Goal: Information Seeking & Learning: Compare options

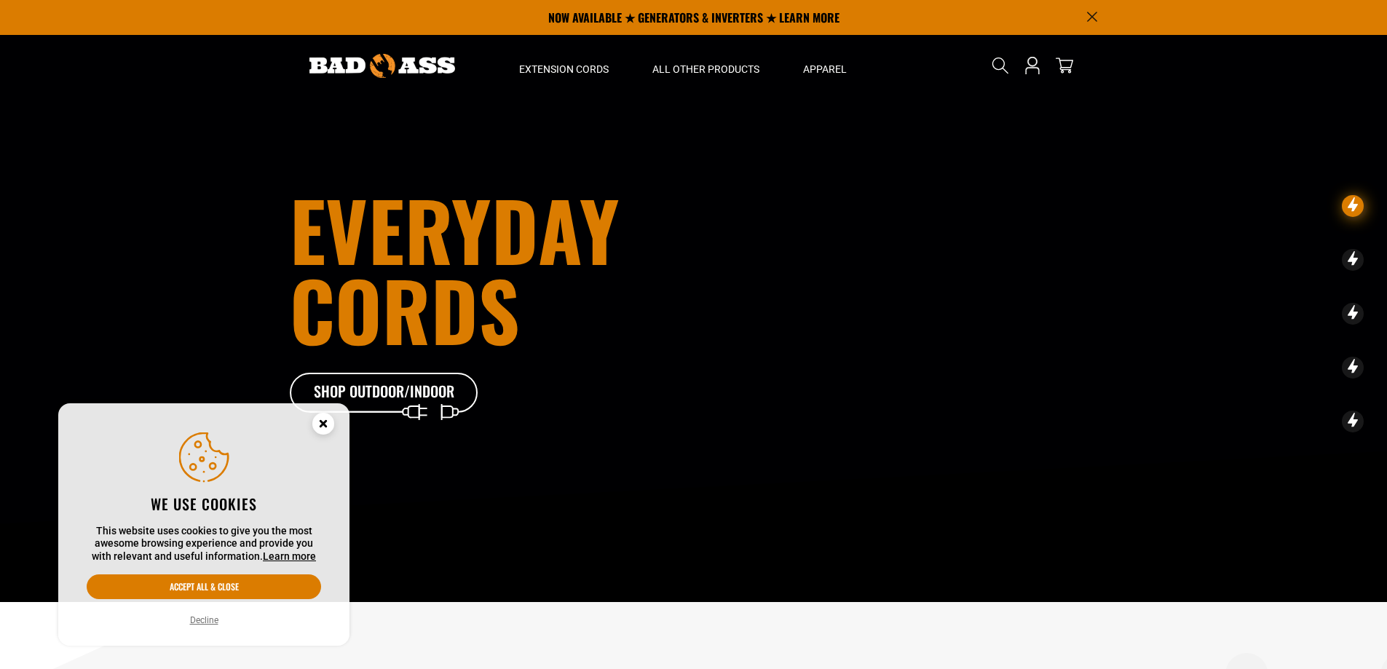
click at [325, 424] on circle "Cookie Consent" at bounding box center [323, 424] width 22 height 22
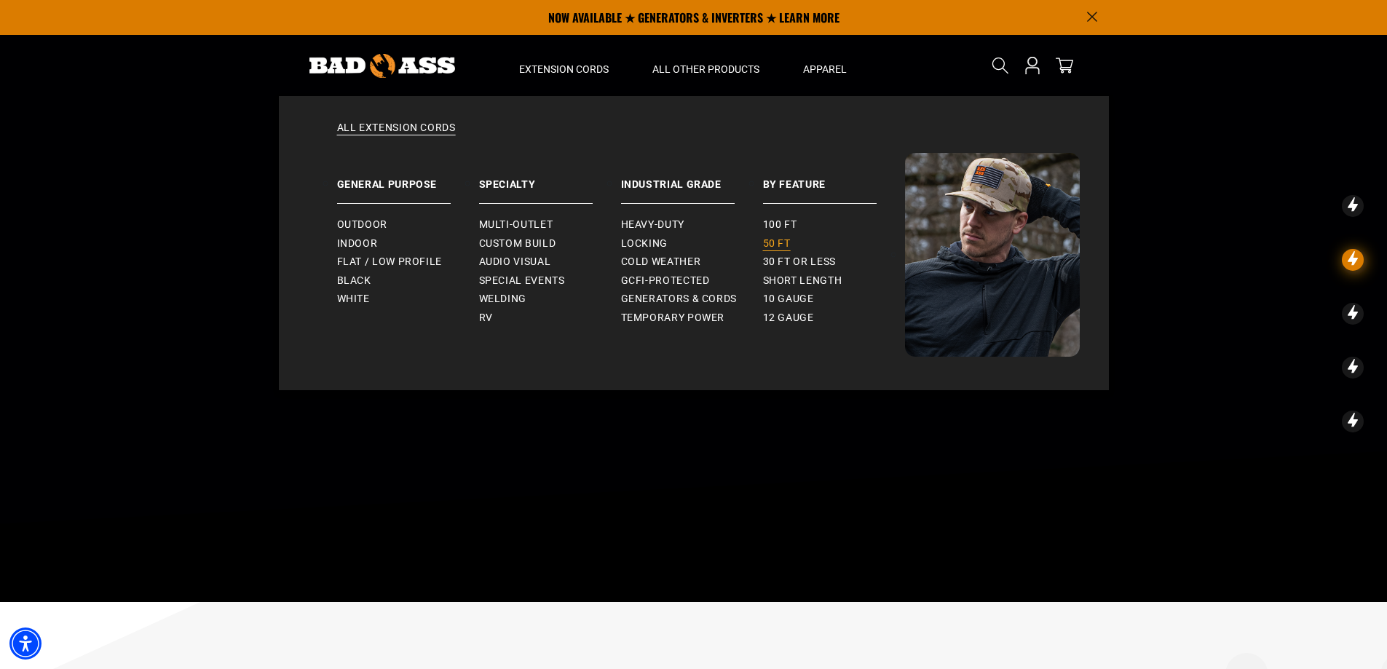
click at [782, 243] on span "50 ft" at bounding box center [777, 243] width 28 height 13
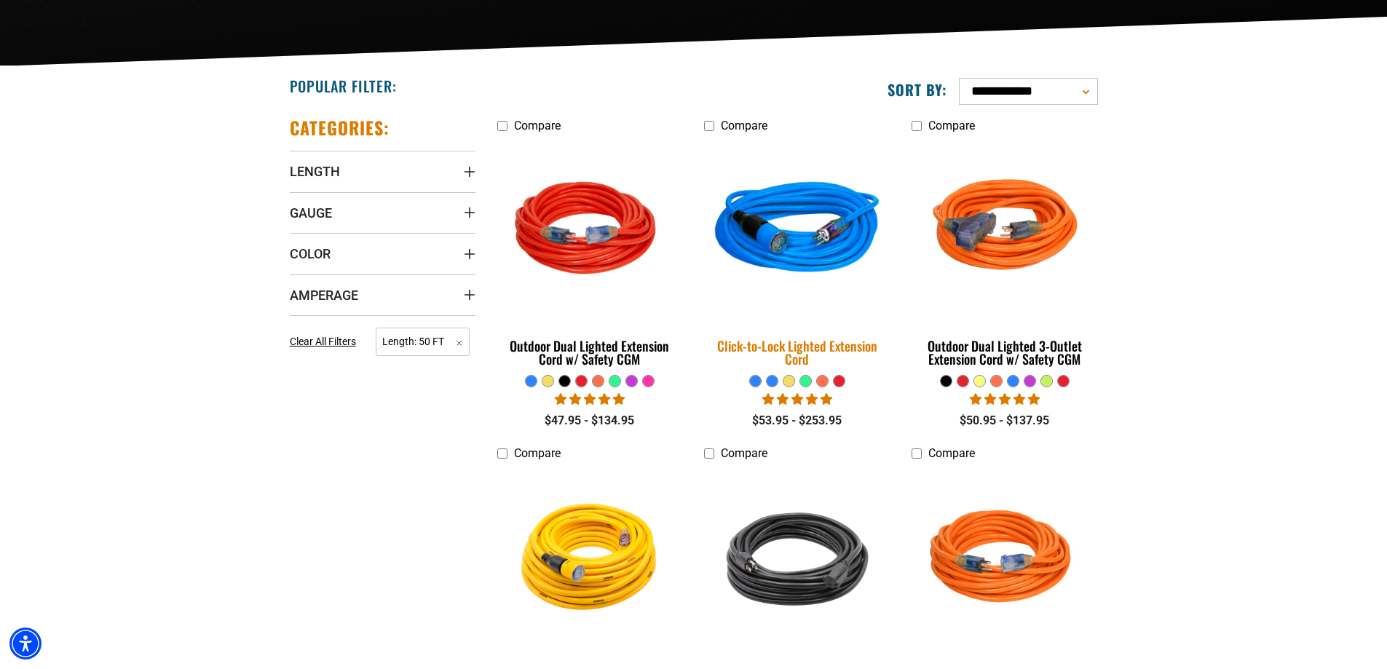
scroll to position [306, 0]
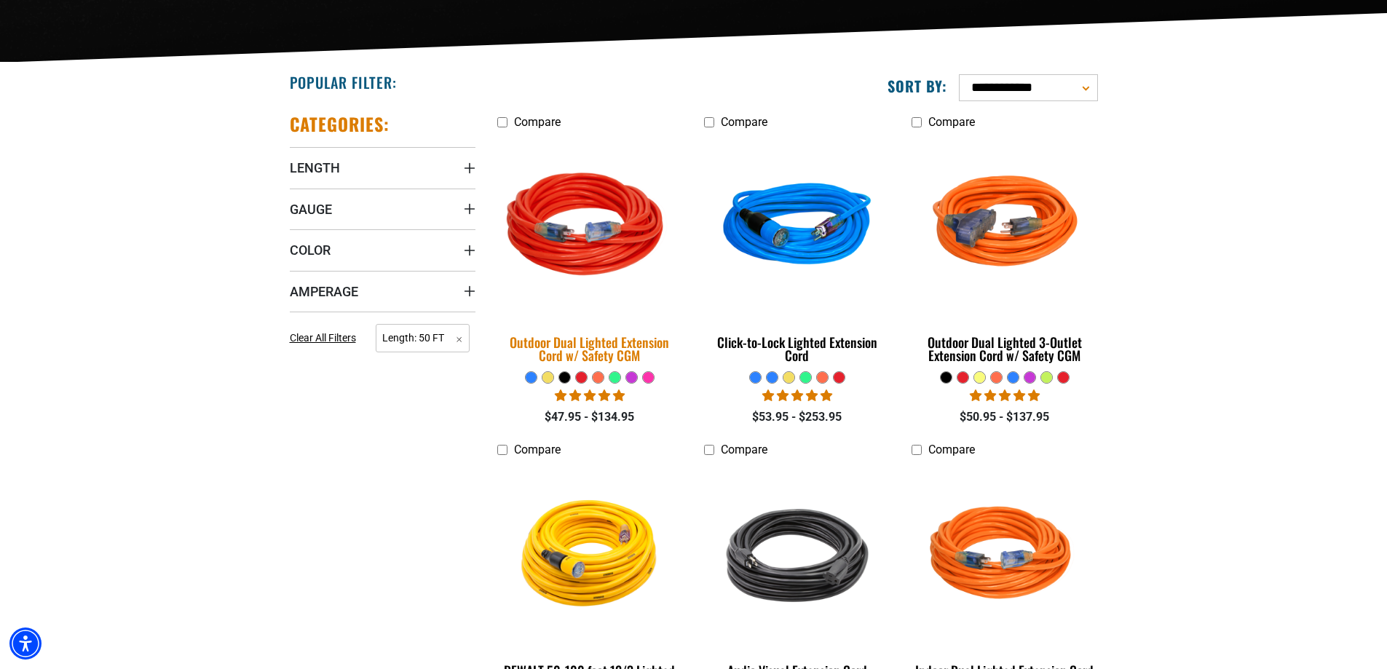
click at [599, 235] on img at bounding box center [590, 227] width 204 height 186
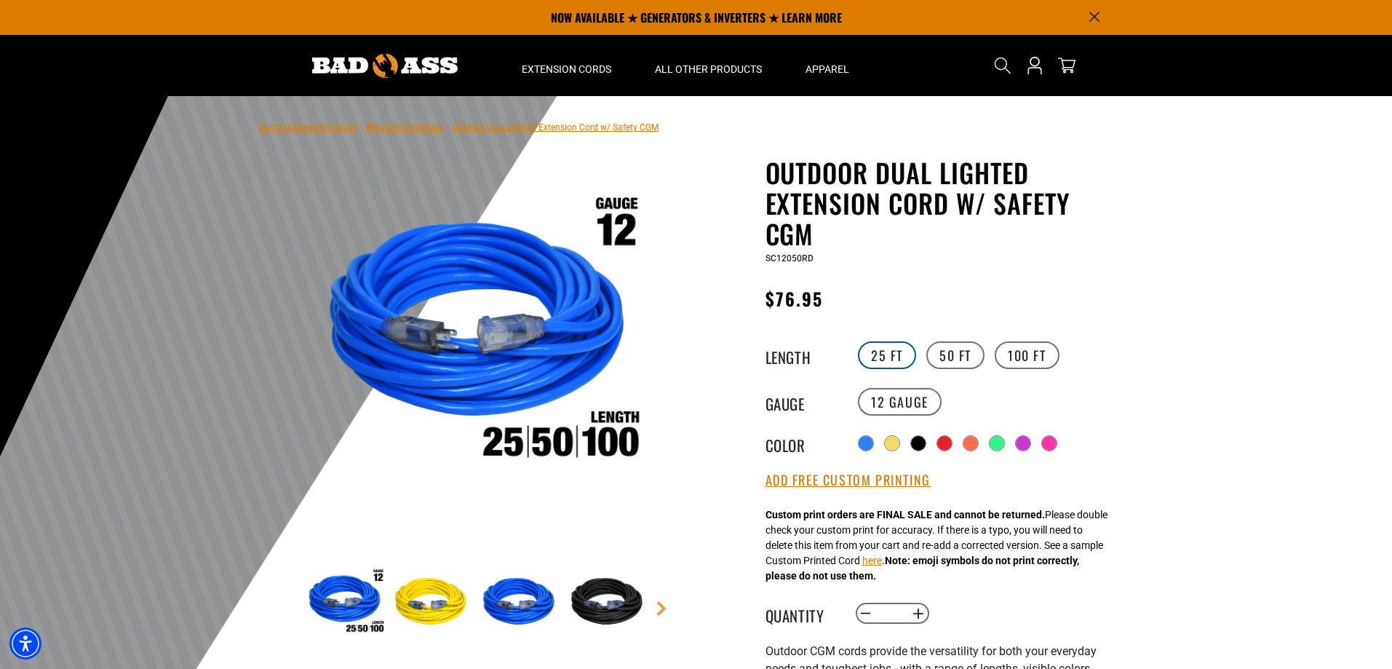
click at [892, 357] on label "25 FT" at bounding box center [887, 355] width 58 height 28
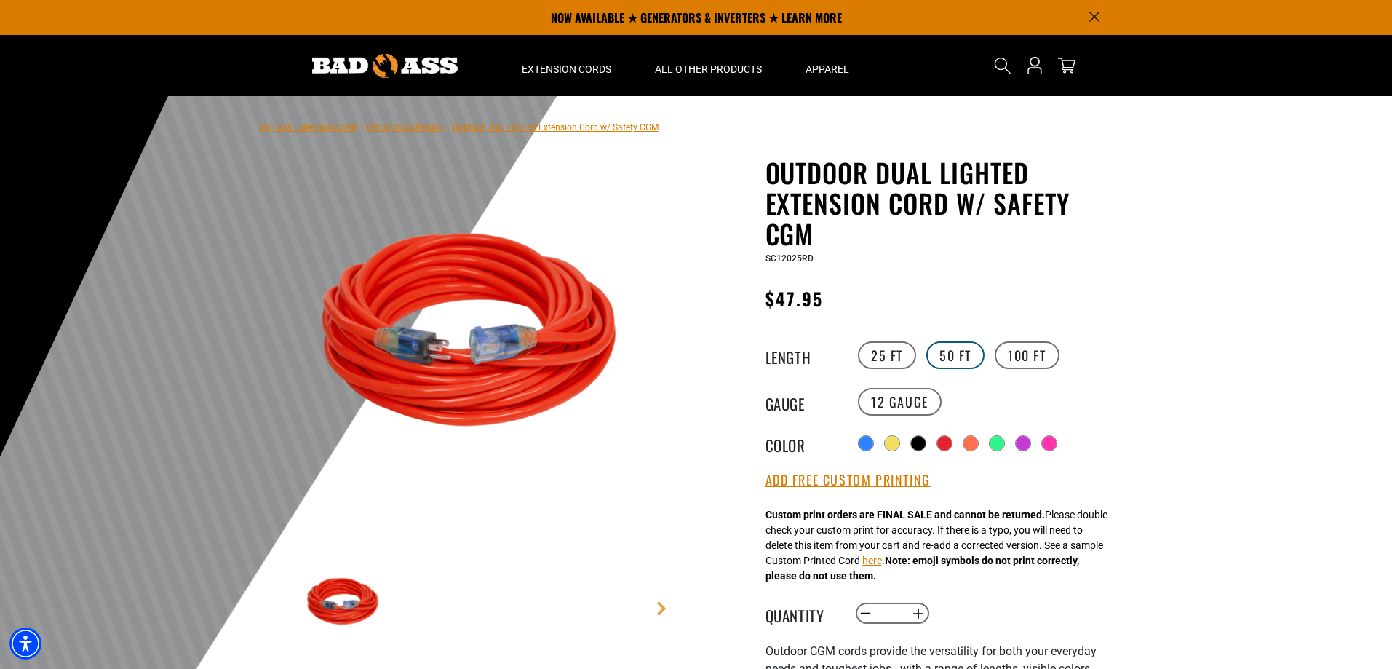
click at [951, 348] on label "50 FT" at bounding box center [956, 355] width 58 height 28
click at [889, 355] on label "25 FT" at bounding box center [887, 355] width 58 height 28
click at [942, 357] on label "50 FT" at bounding box center [956, 355] width 58 height 28
click at [895, 357] on label "25 FT" at bounding box center [887, 355] width 58 height 28
click at [962, 352] on label "50 FT" at bounding box center [956, 355] width 58 height 28
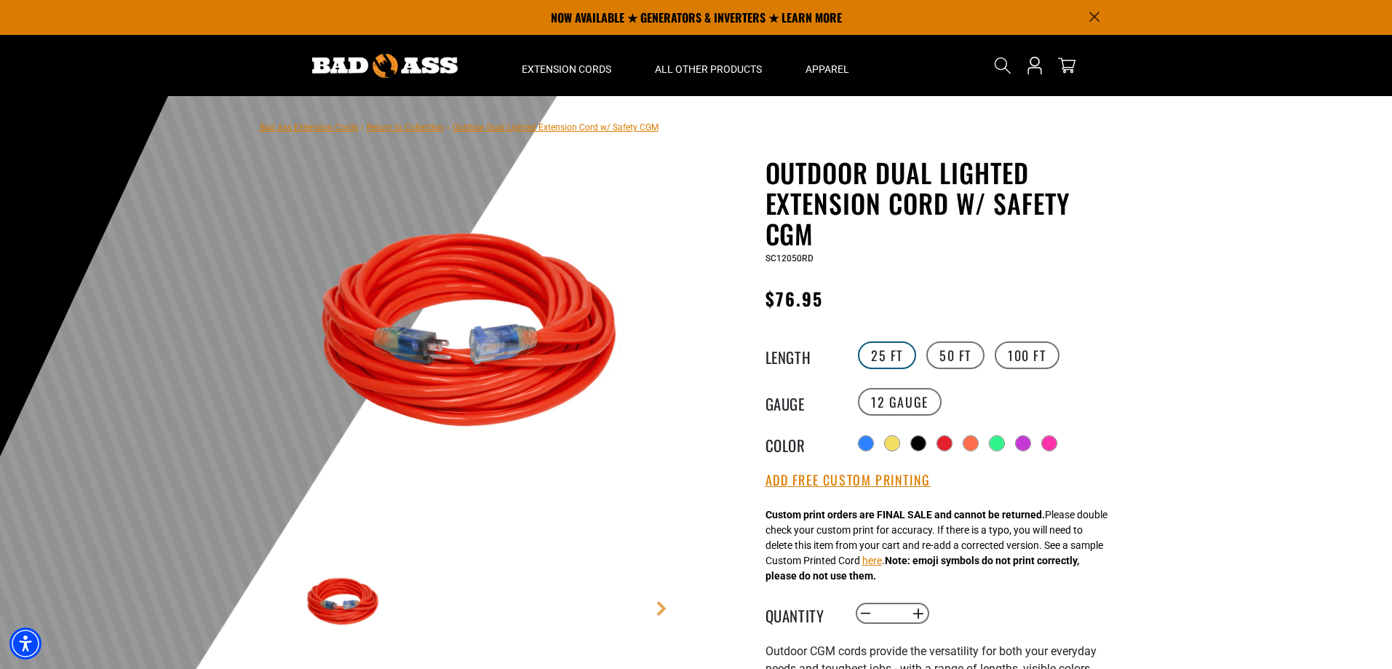
click at [890, 355] on label "25 FT" at bounding box center [887, 355] width 58 height 28
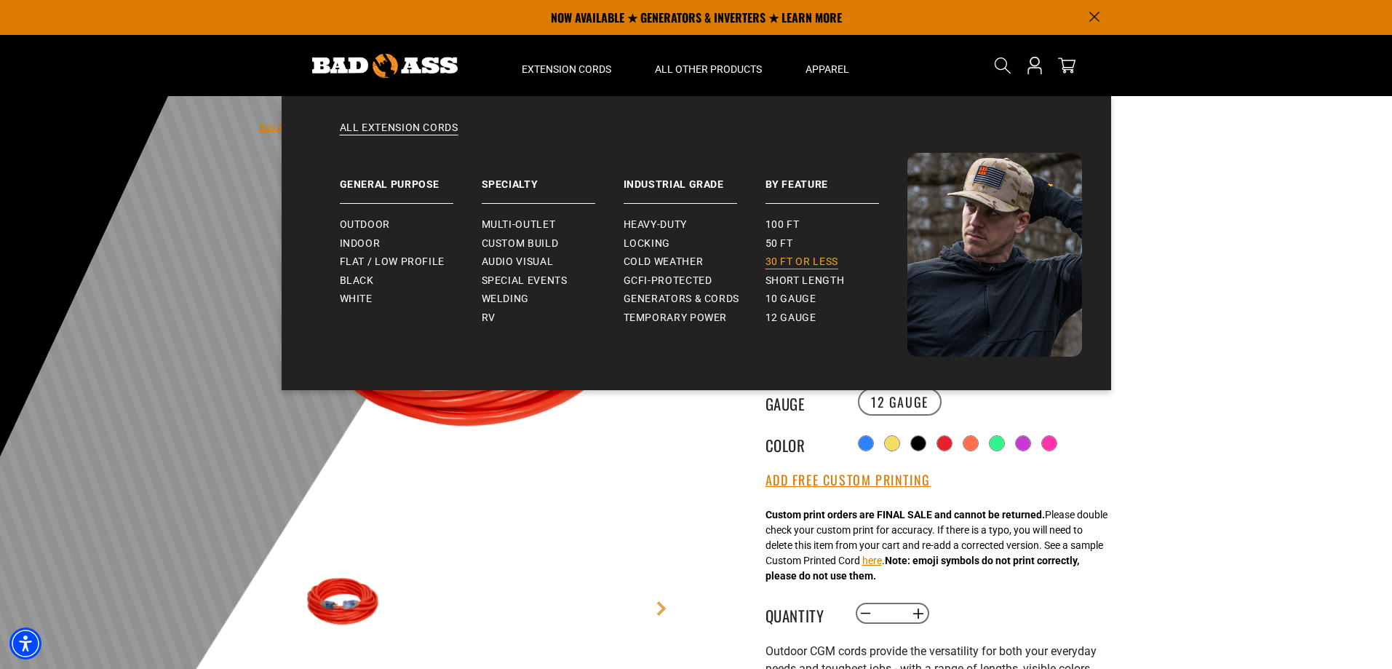
click at [782, 263] on span "30 ft or less" at bounding box center [802, 261] width 73 height 13
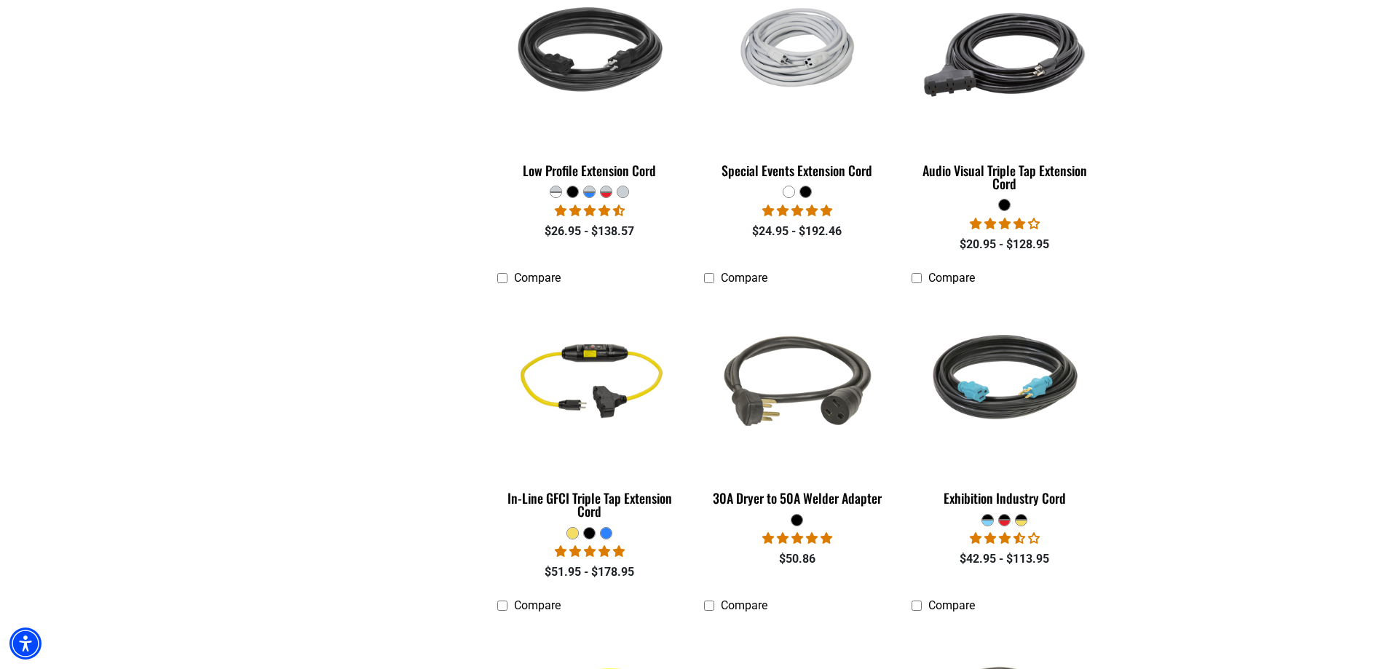
scroll to position [266, 0]
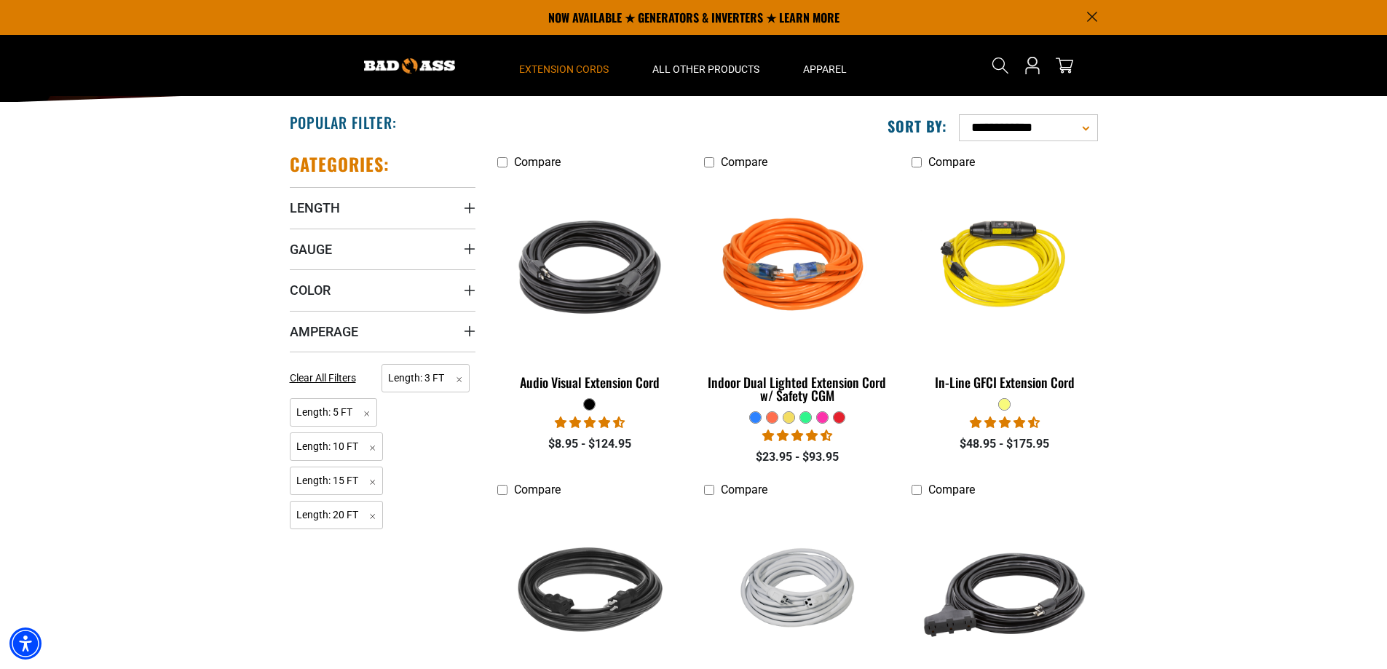
drag, startPoint x: 1396, startPoint y: 92, endPoint x: 1363, endPoint y: 168, distance: 82.5
click at [1363, 168] on html "Skip to main content Enable accessibility for low vision Open the accessibility…" at bounding box center [693, 68] width 1387 height 669
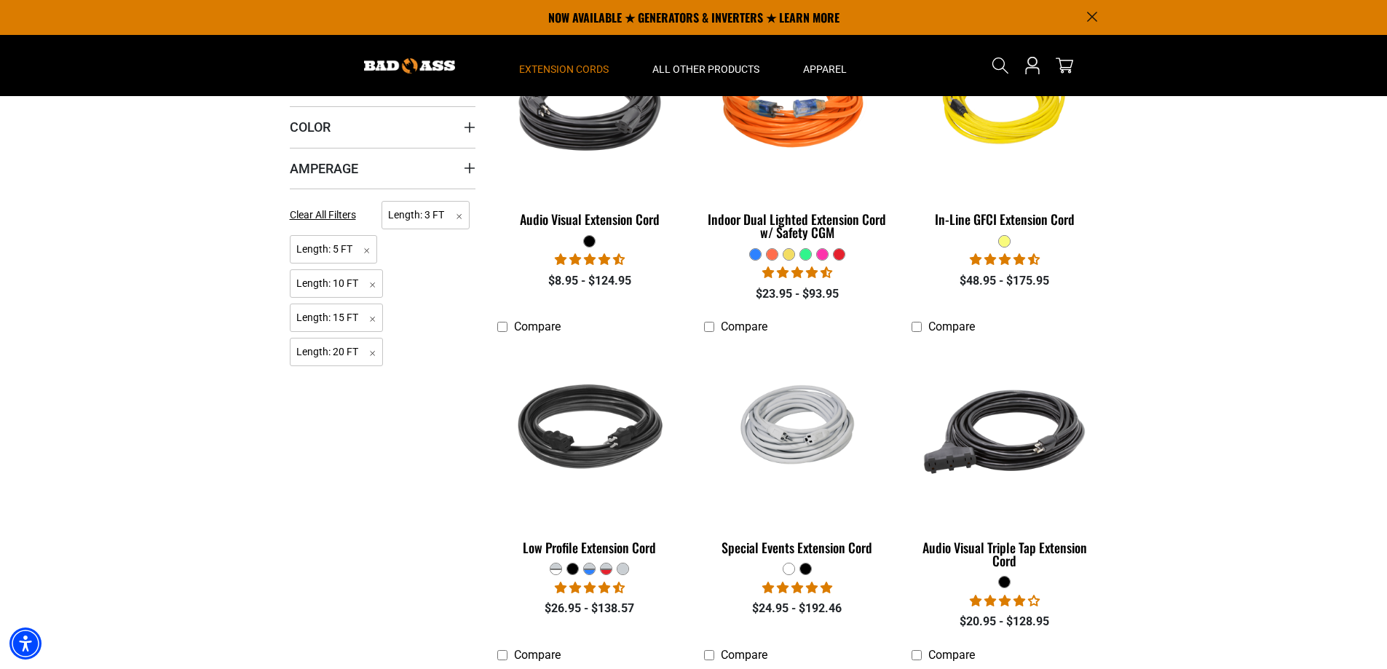
scroll to position [226, 0]
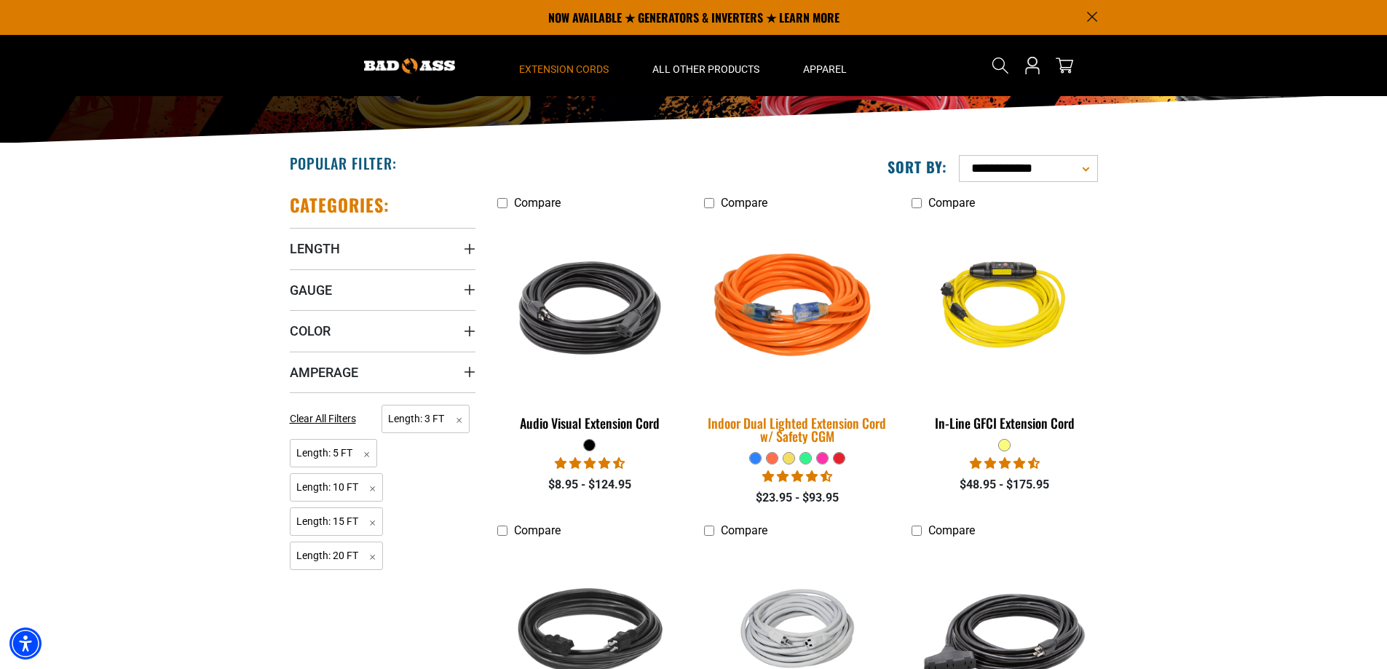
click at [798, 309] on img at bounding box center [797, 308] width 204 height 186
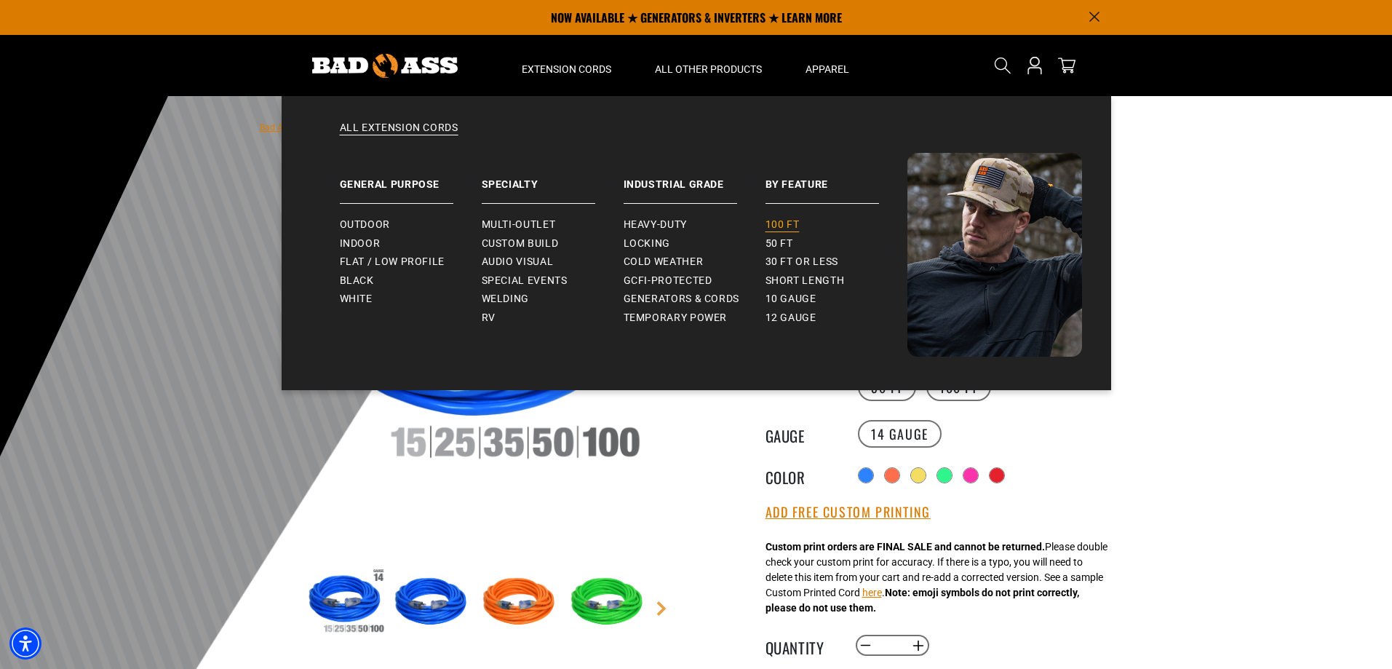
click at [786, 226] on span "100 ft" at bounding box center [783, 224] width 34 height 13
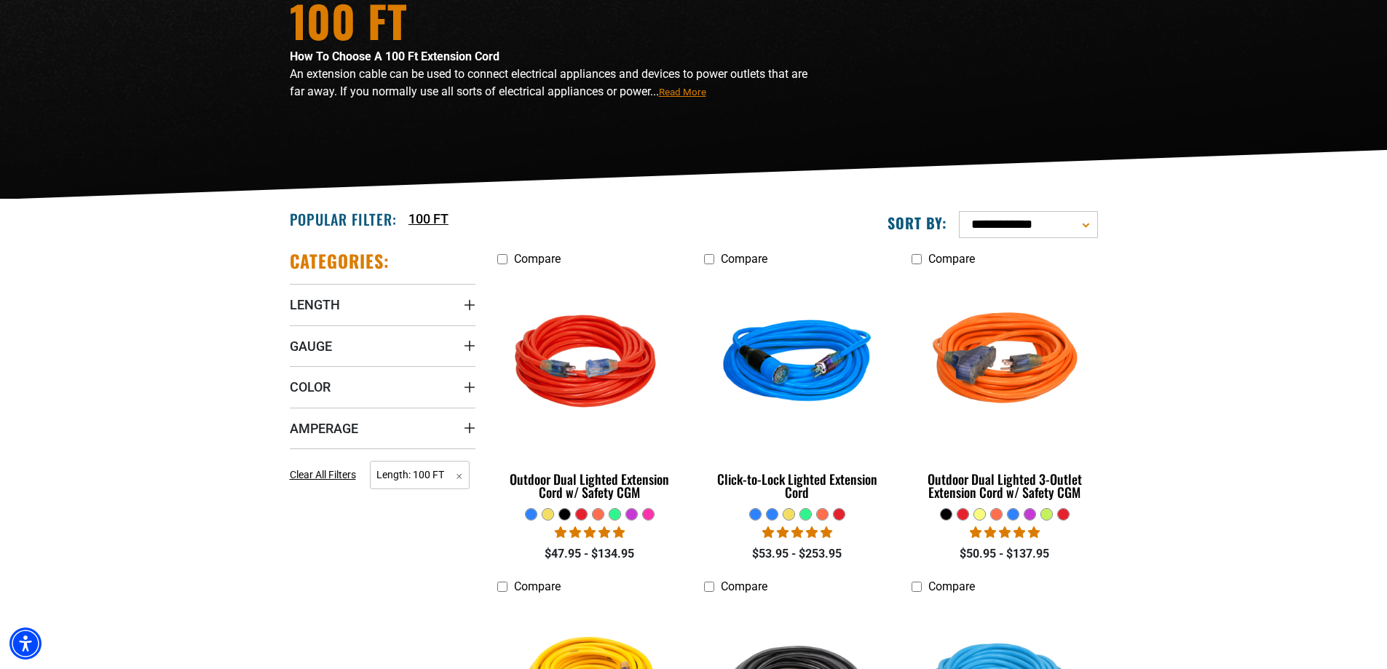
scroll to position [253, 0]
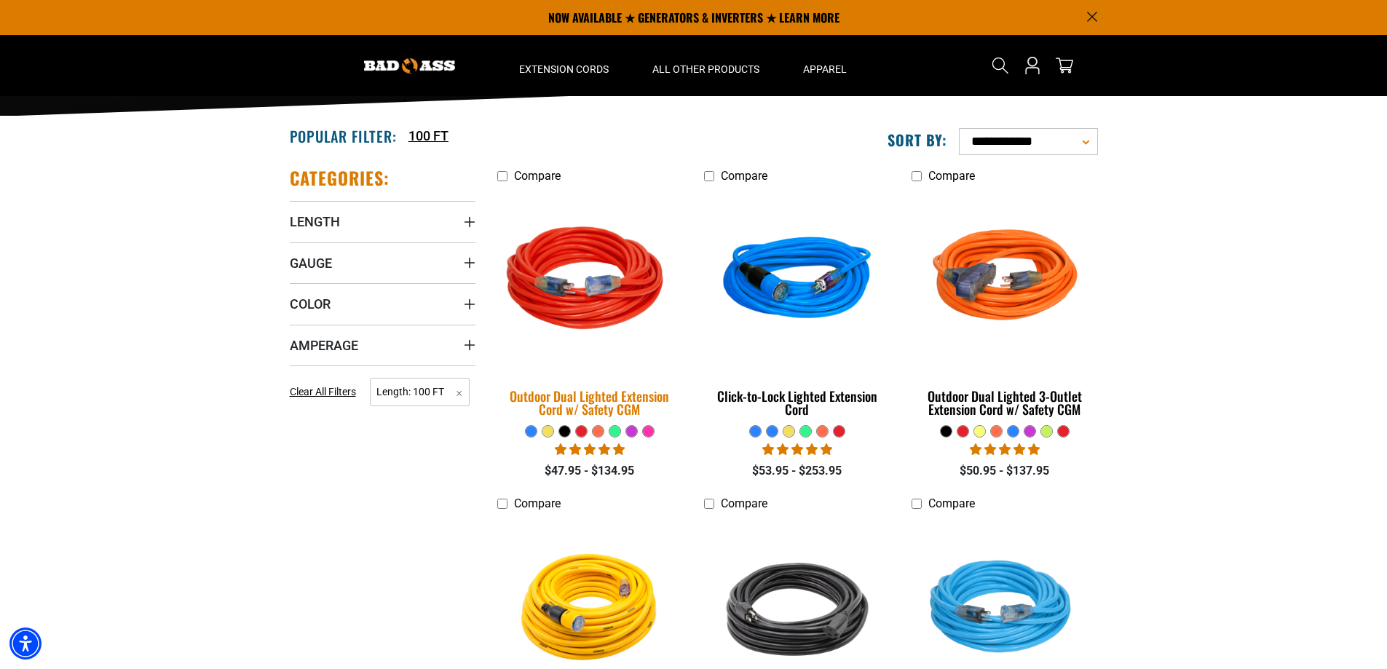
click at [600, 256] on img at bounding box center [590, 281] width 204 height 186
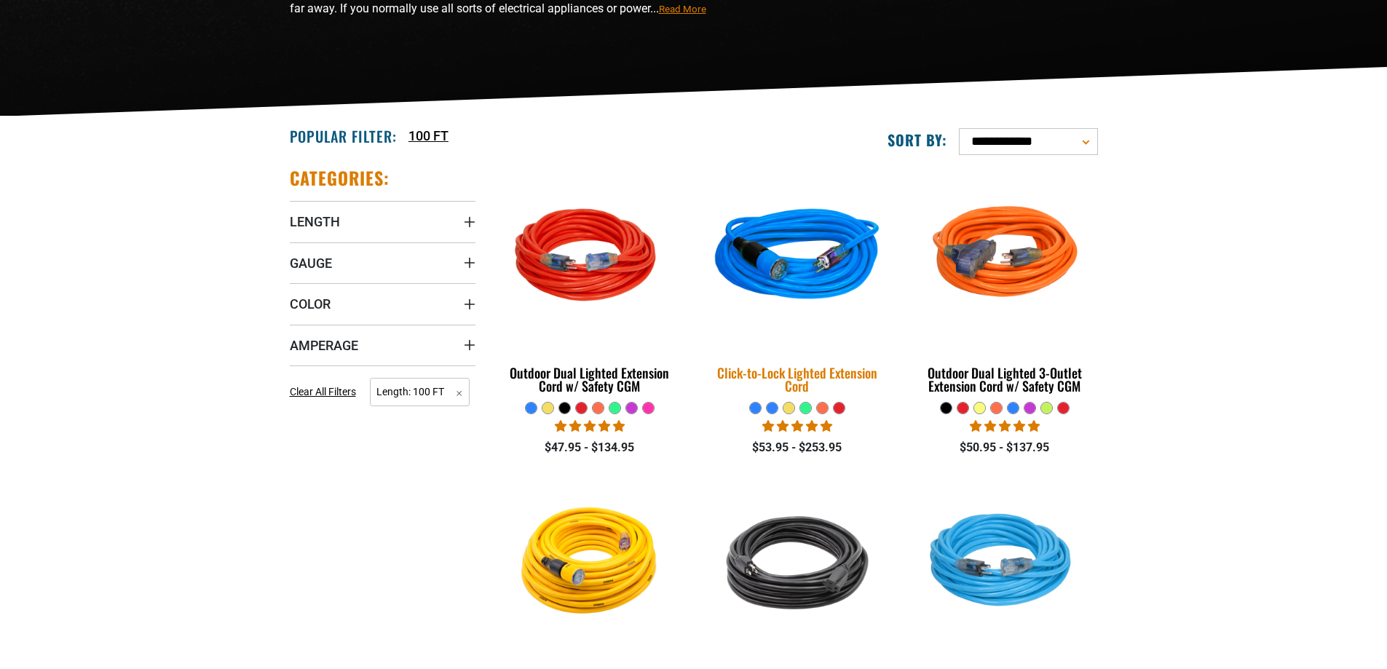
scroll to position [253, 0]
